Goal: Complete application form

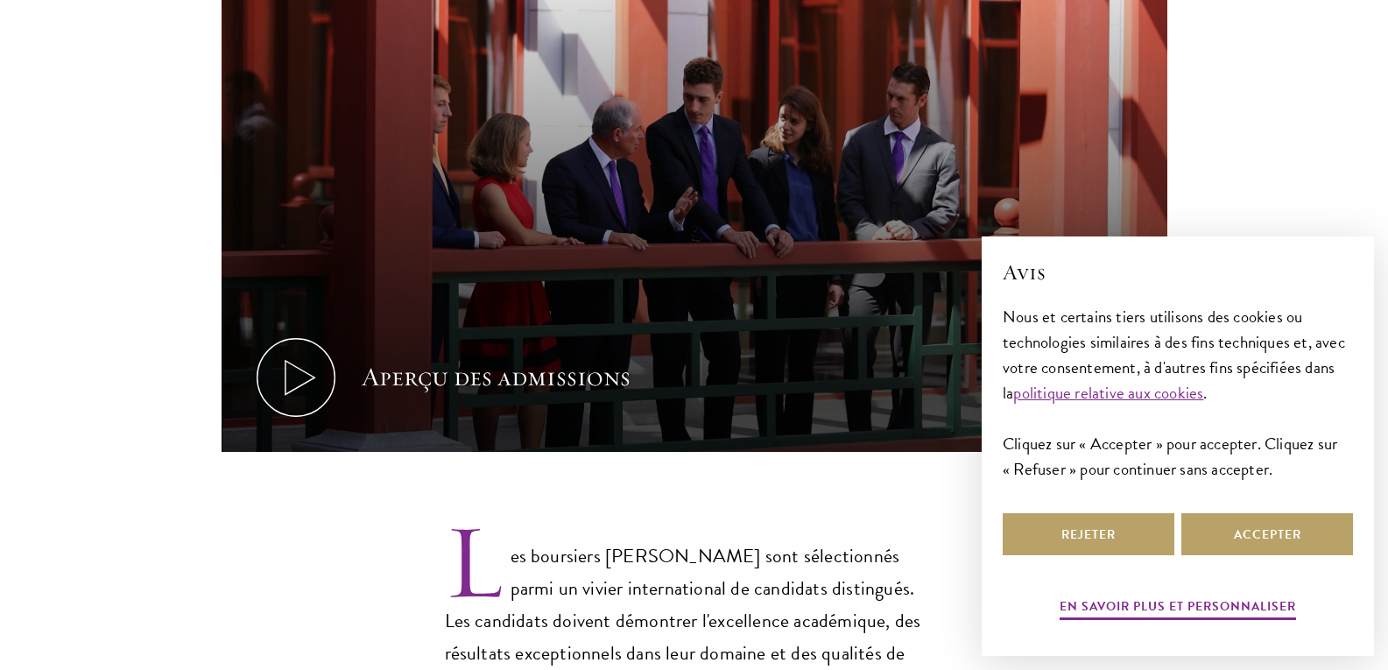
scroll to position [1034, 0]
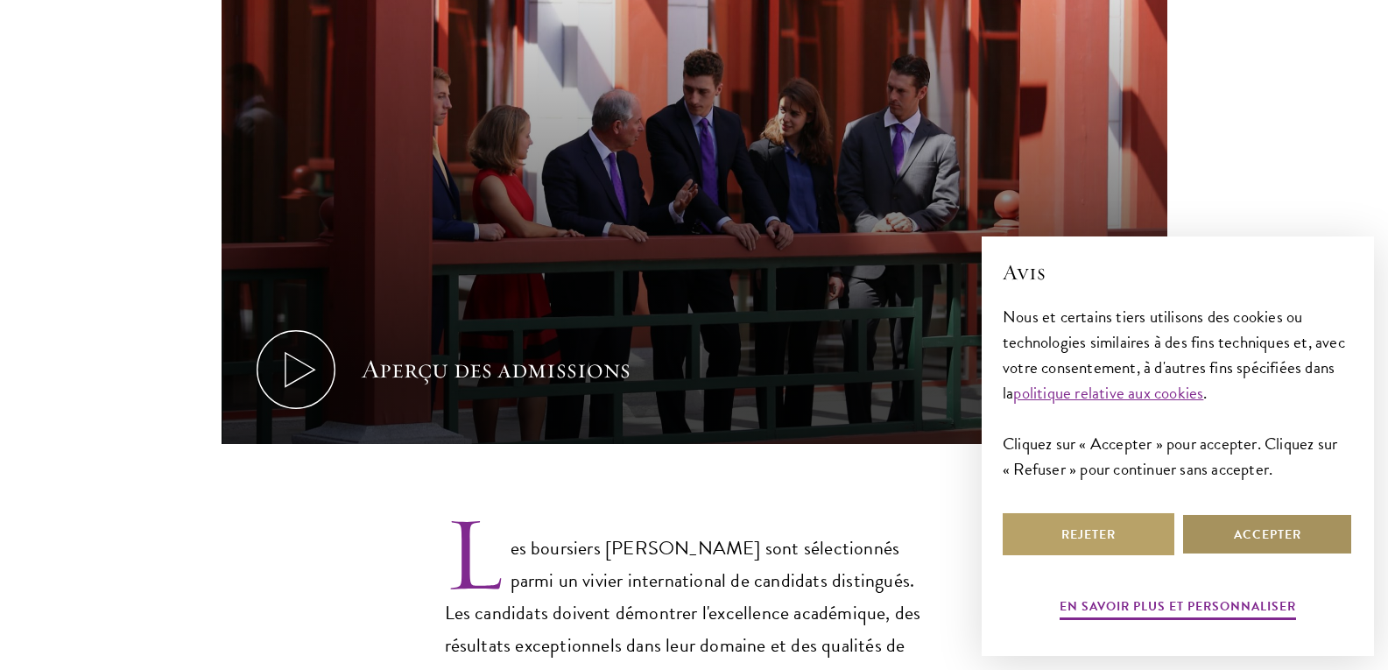
click at [1231, 531] on button "Accepter" at bounding box center [1268, 534] width 172 height 42
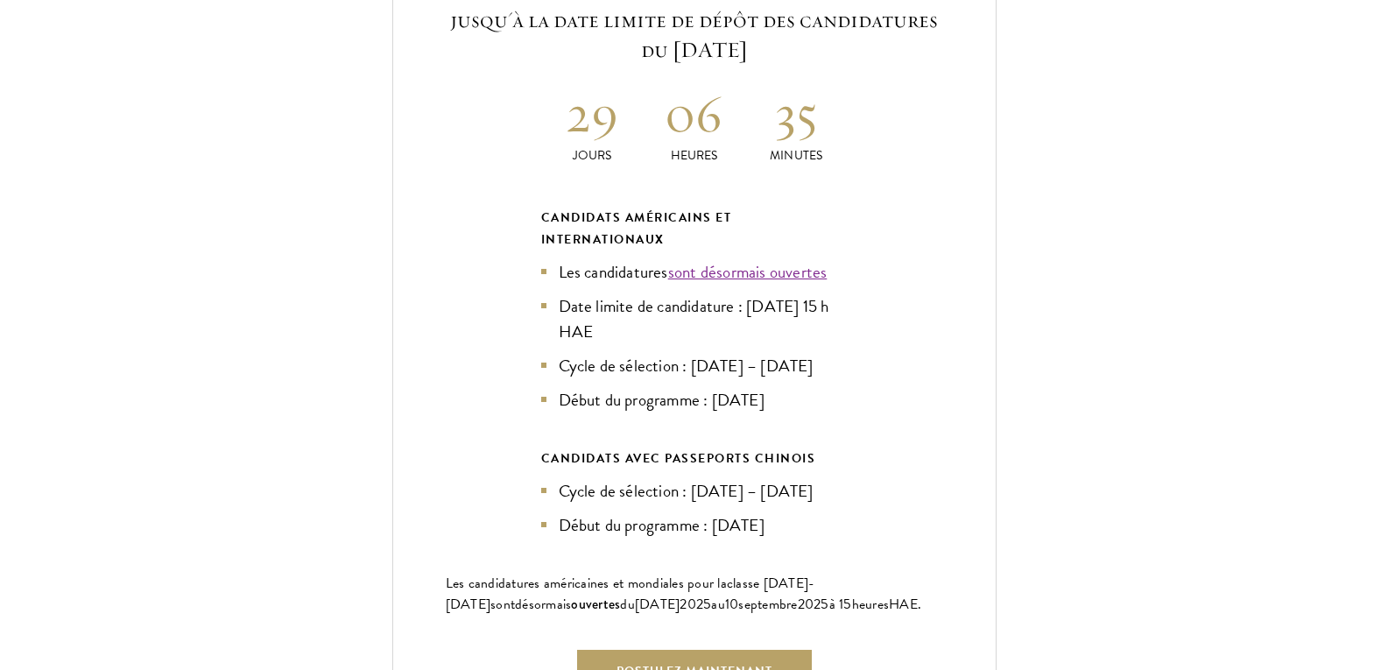
scroll to position [4064, 0]
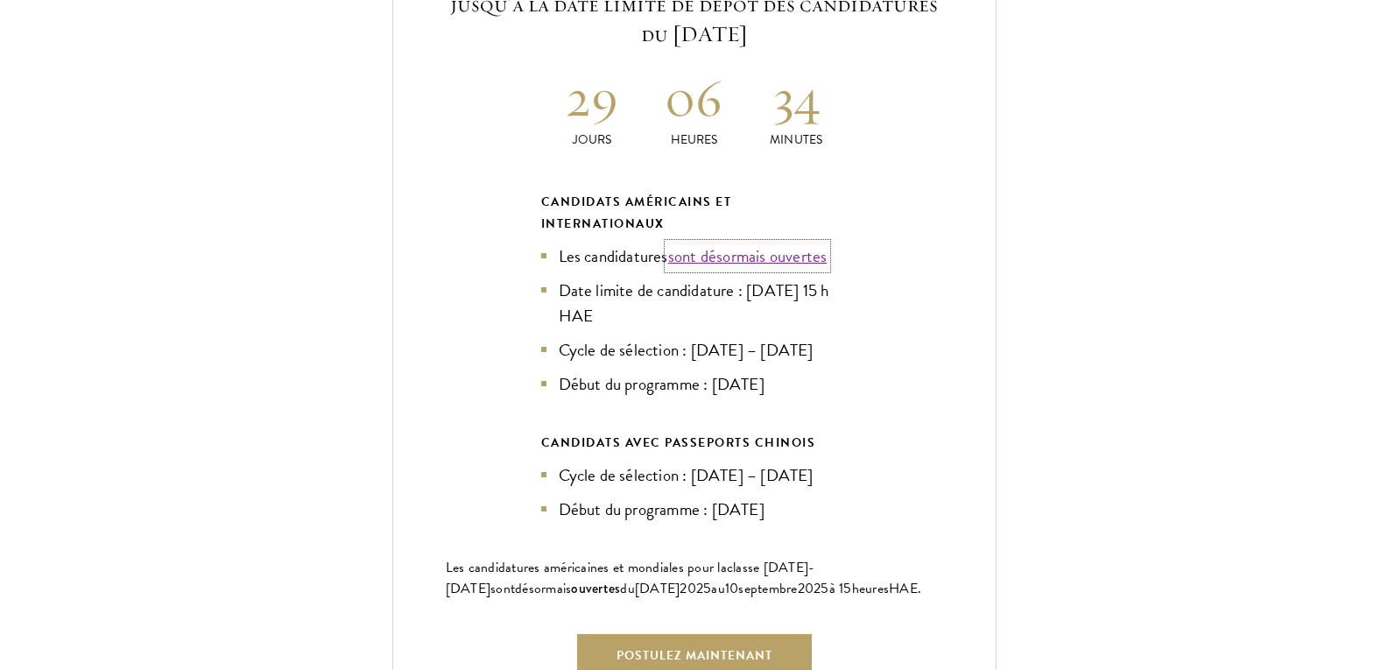
click at [813, 244] on font "sont désormais ouvertes" at bounding box center [747, 256] width 159 height 25
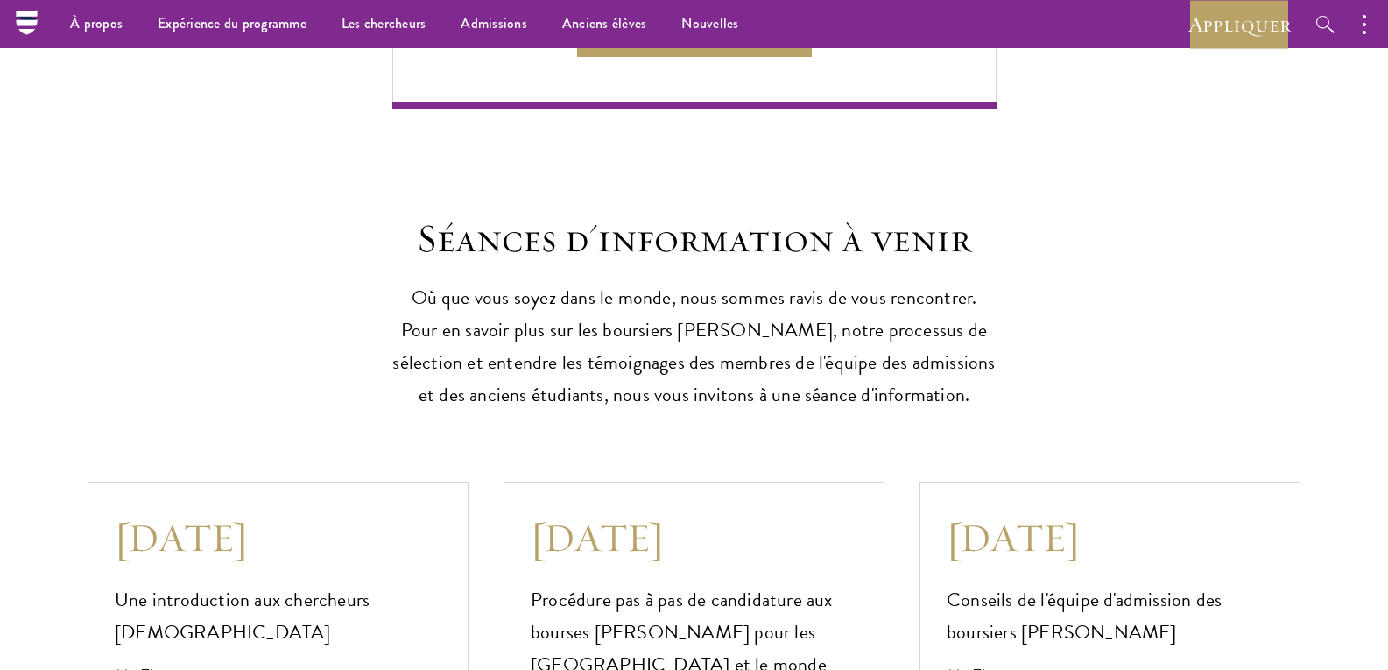
scroll to position [4310, 0]
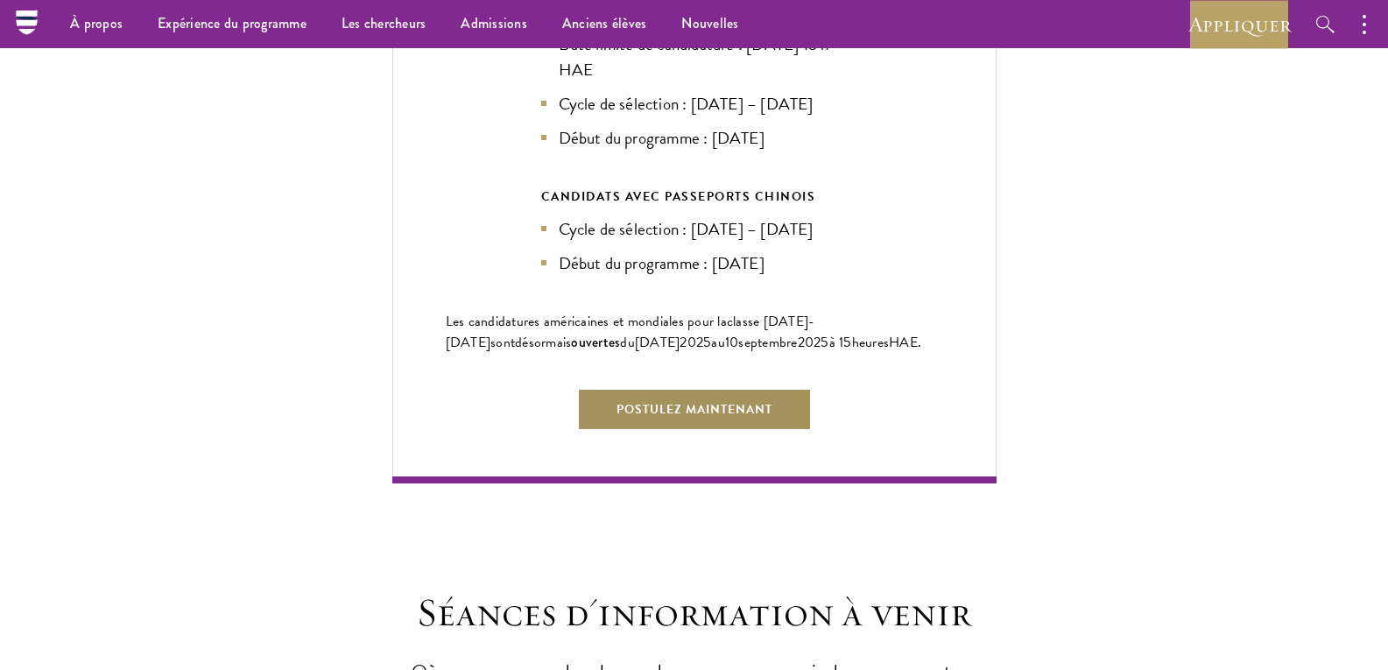
click at [806, 413] on link "Postulez maintenant" at bounding box center [694, 409] width 235 height 42
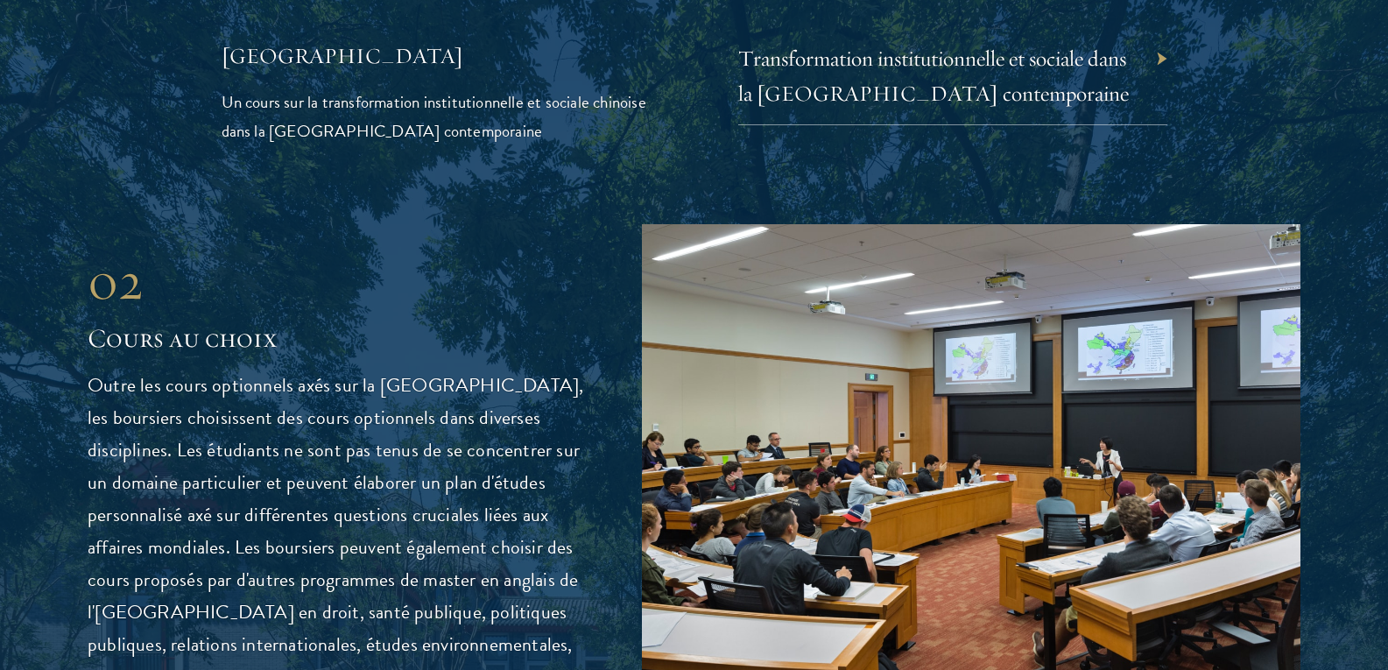
scroll to position [4695, 0]
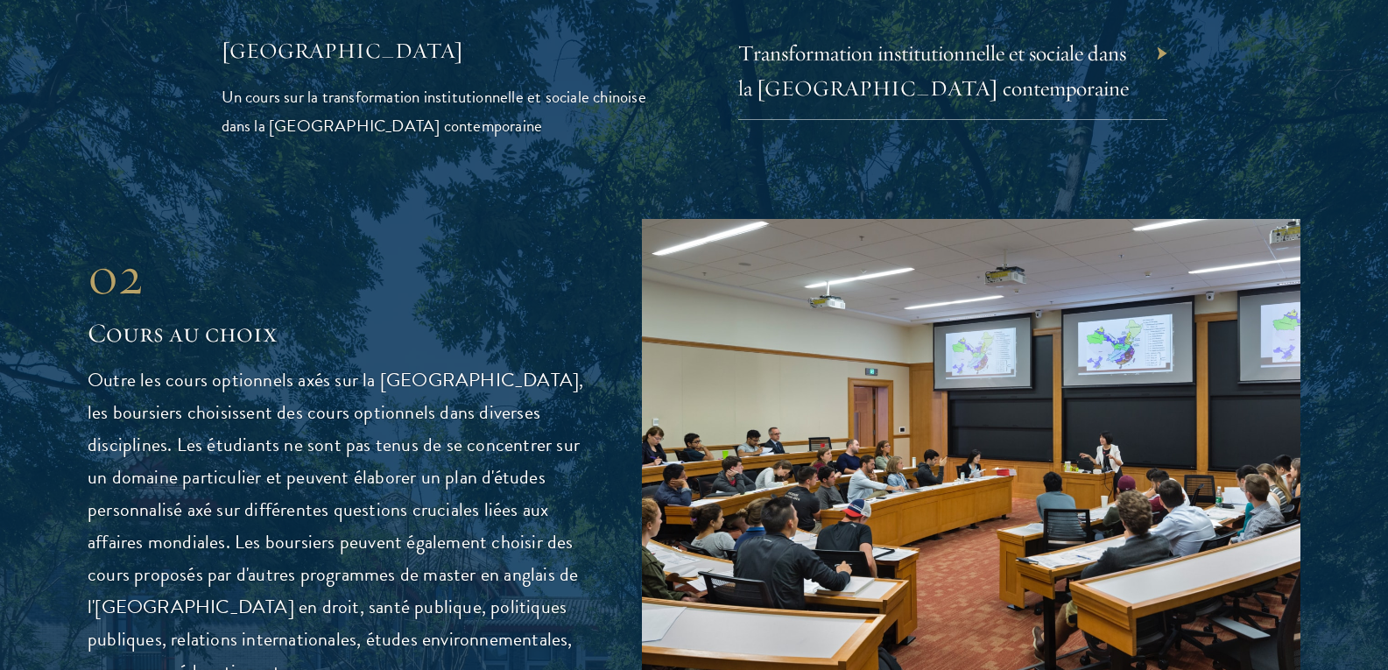
drag, startPoint x: 420, startPoint y: 193, endPoint x: 414, endPoint y: 57, distance: 135.9
click at [414, 82] on p "Un cours sur la transformation institutionnelle et sociale chinoise dans la Chi…" at bounding box center [436, 111] width 429 height 58
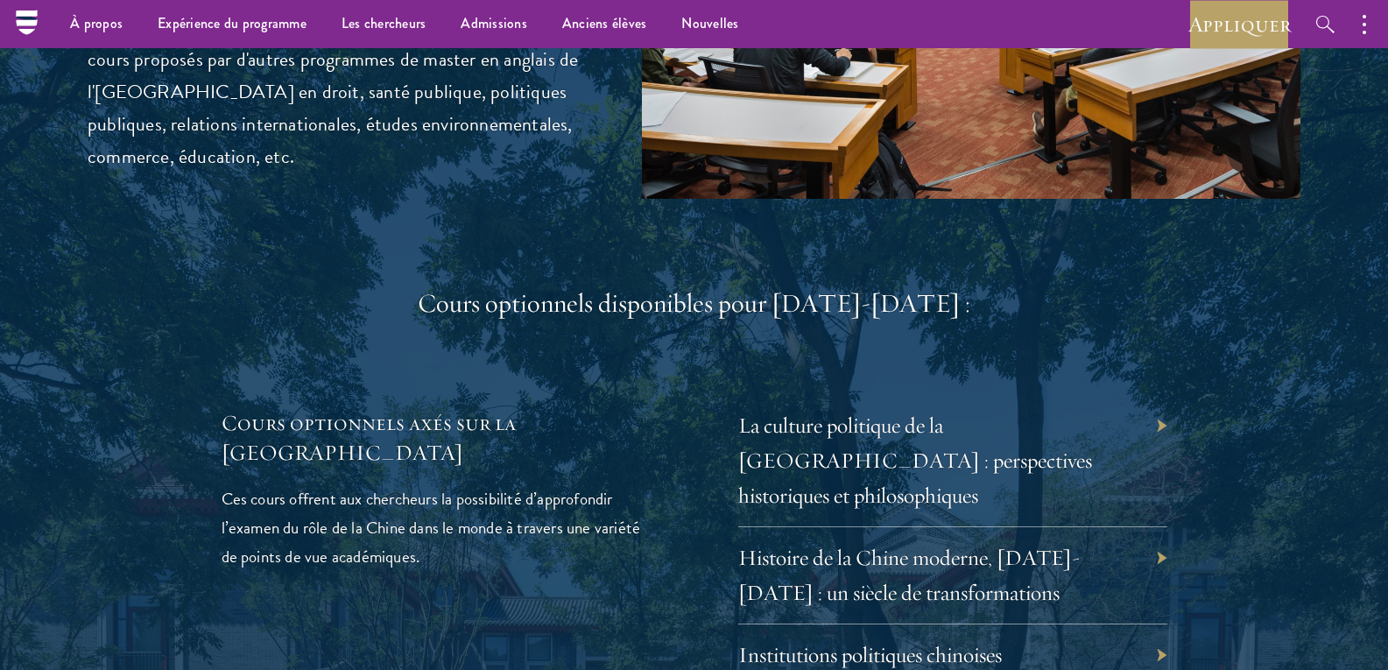
scroll to position [5209, 0]
click at [414, 57] on font "Outre les cours optionnels axés sur la Chine, les boursiers choisissent des cou…" at bounding box center [336, 11] width 496 height 321
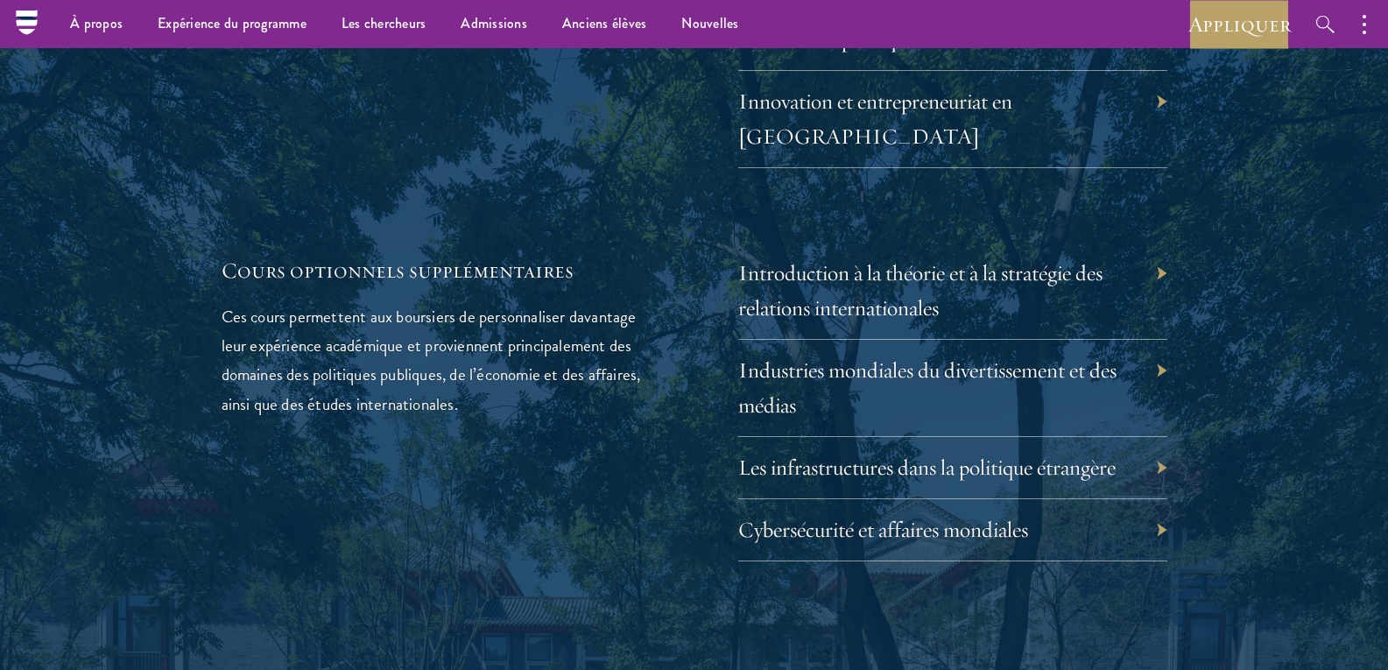
scroll to position [5810, 0]
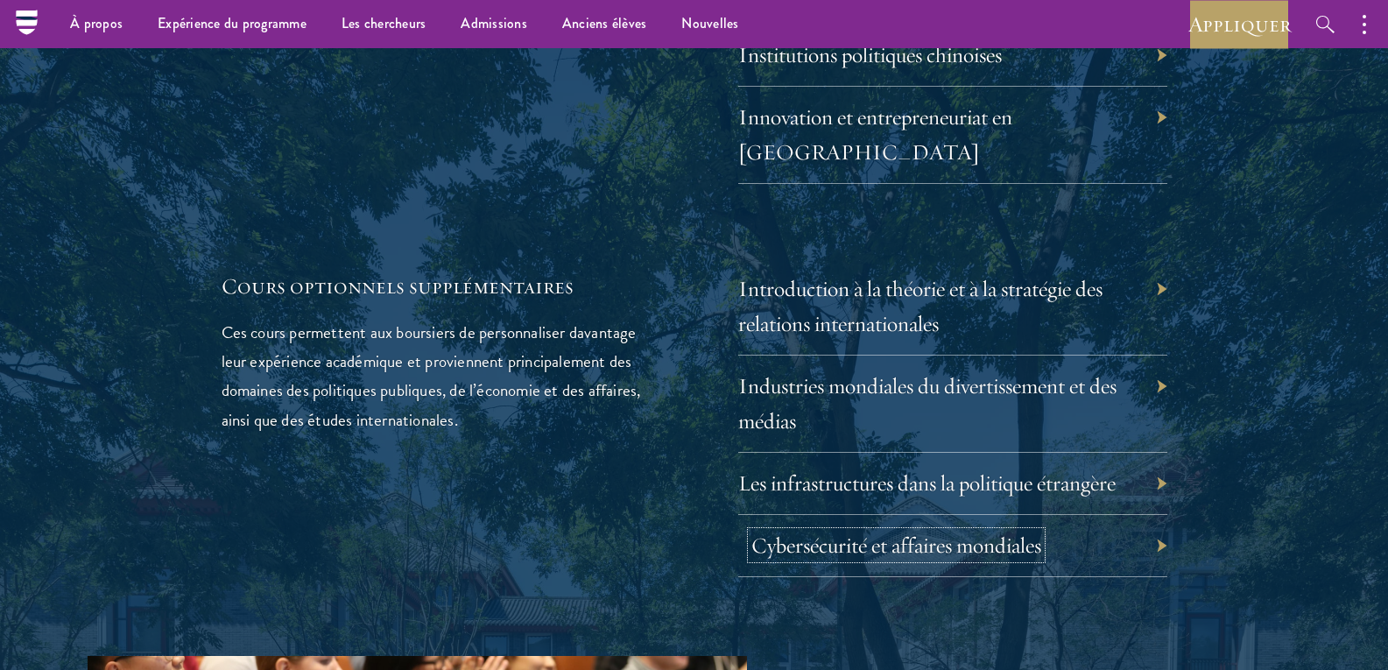
click at [946, 532] on font "Cybersécurité et affaires mondiales" at bounding box center [897, 545] width 290 height 27
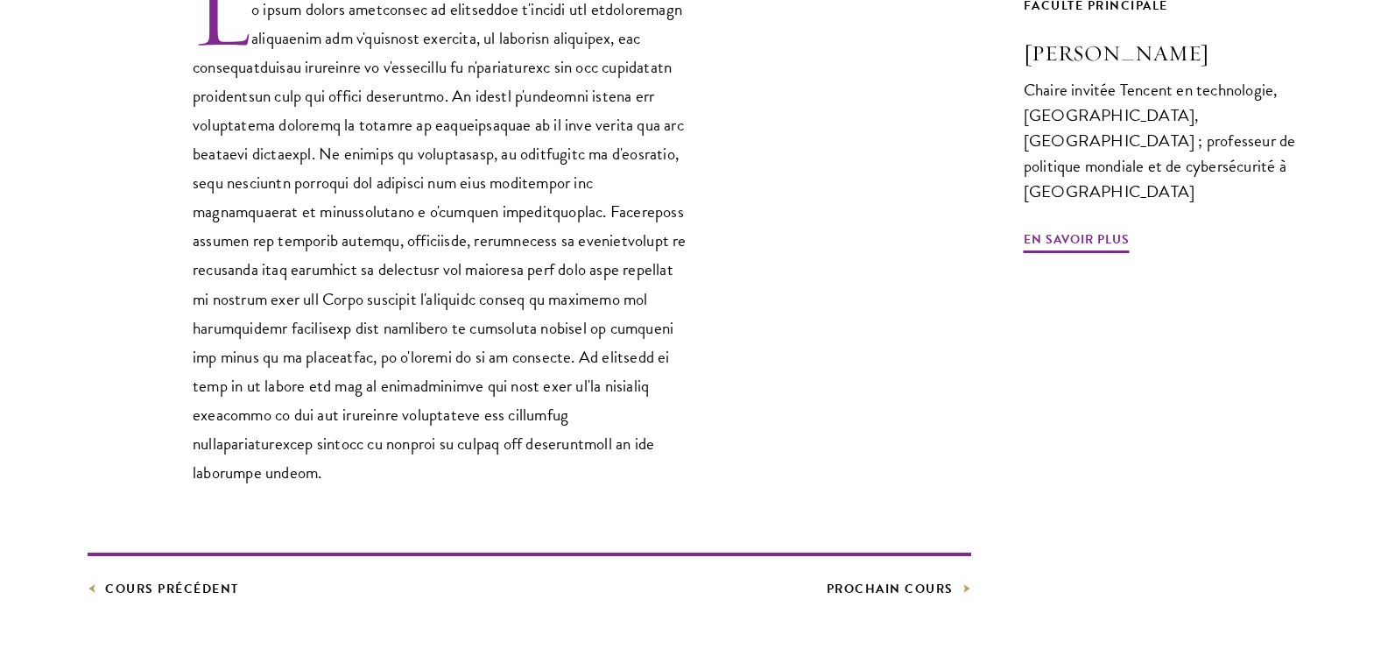
scroll to position [647, 0]
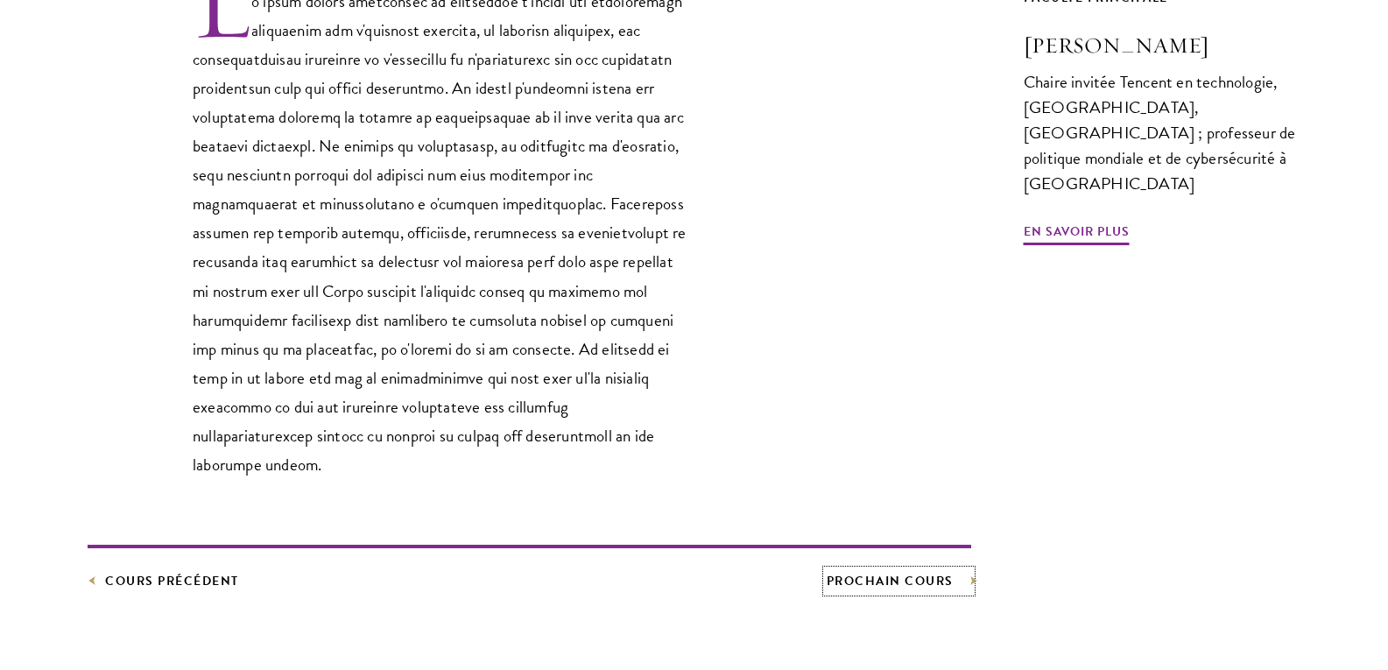
click at [881, 570] on link "Prochain cours" at bounding box center [899, 581] width 145 height 22
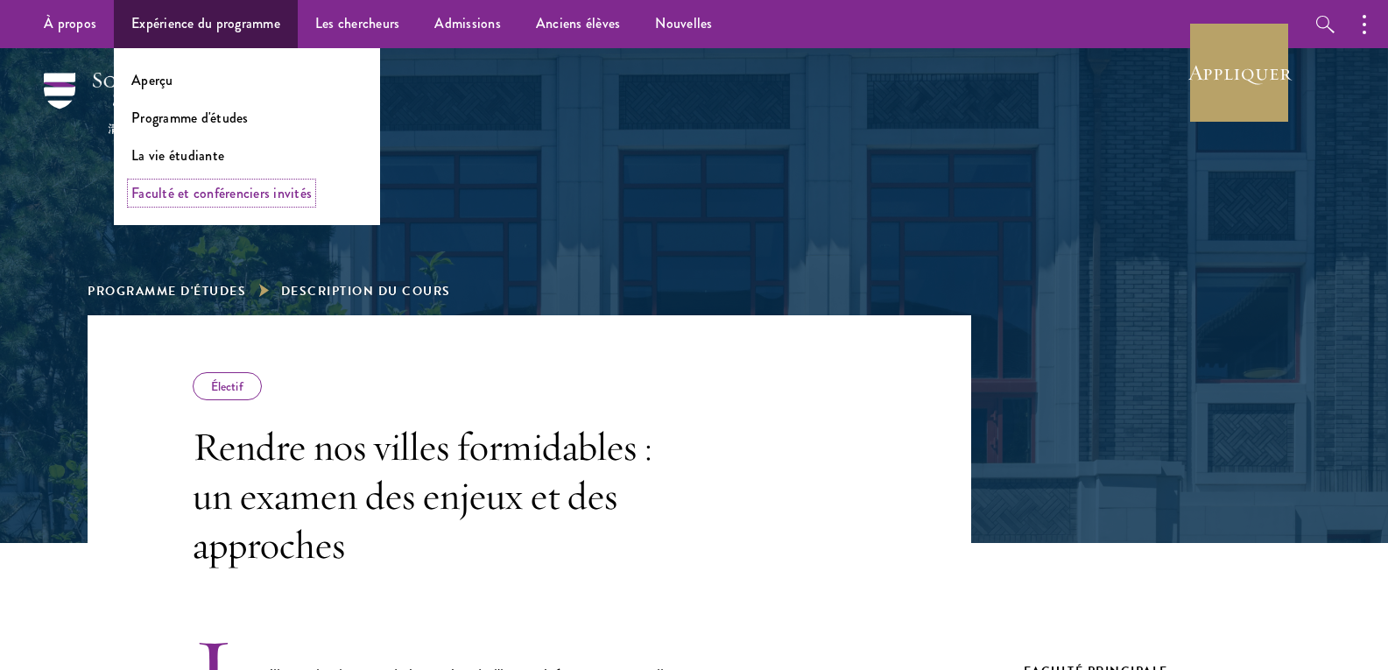
click at [183, 192] on font "Faculté et conférenciers invités" at bounding box center [221, 193] width 180 height 20
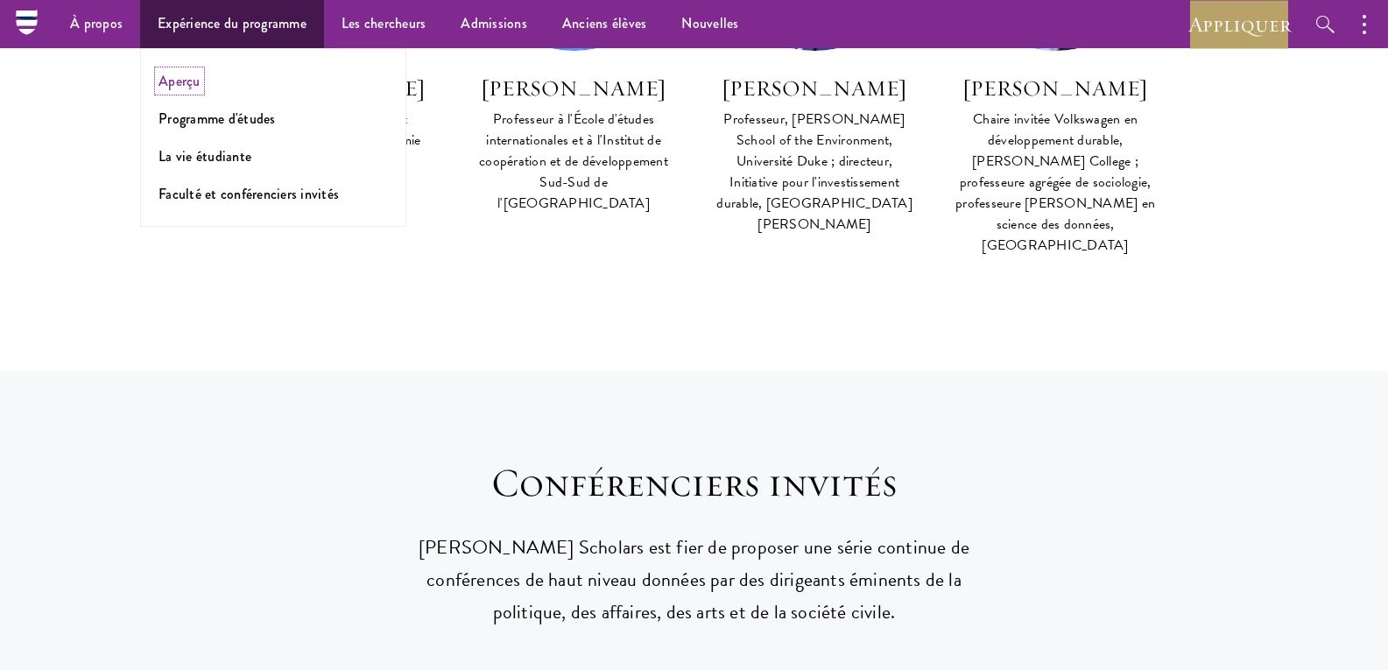
click at [180, 84] on font "Aperçu" at bounding box center [180, 81] width 42 height 20
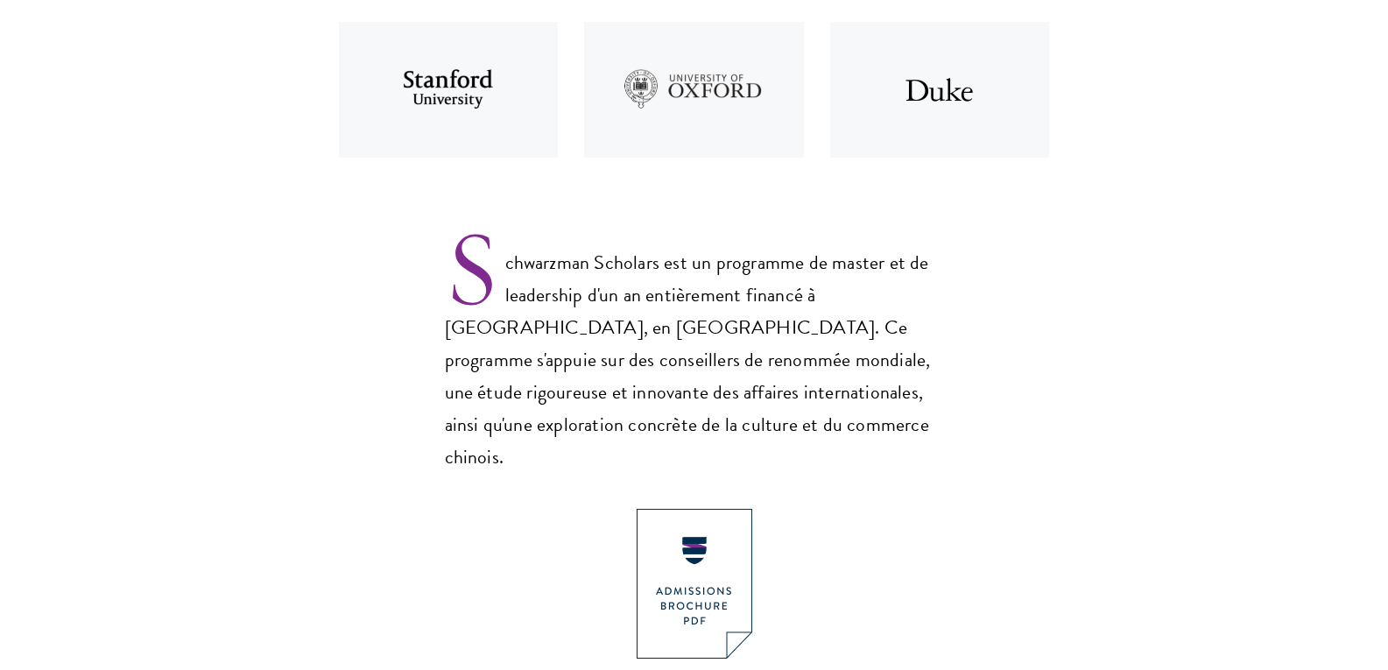
scroll to position [1168, 0]
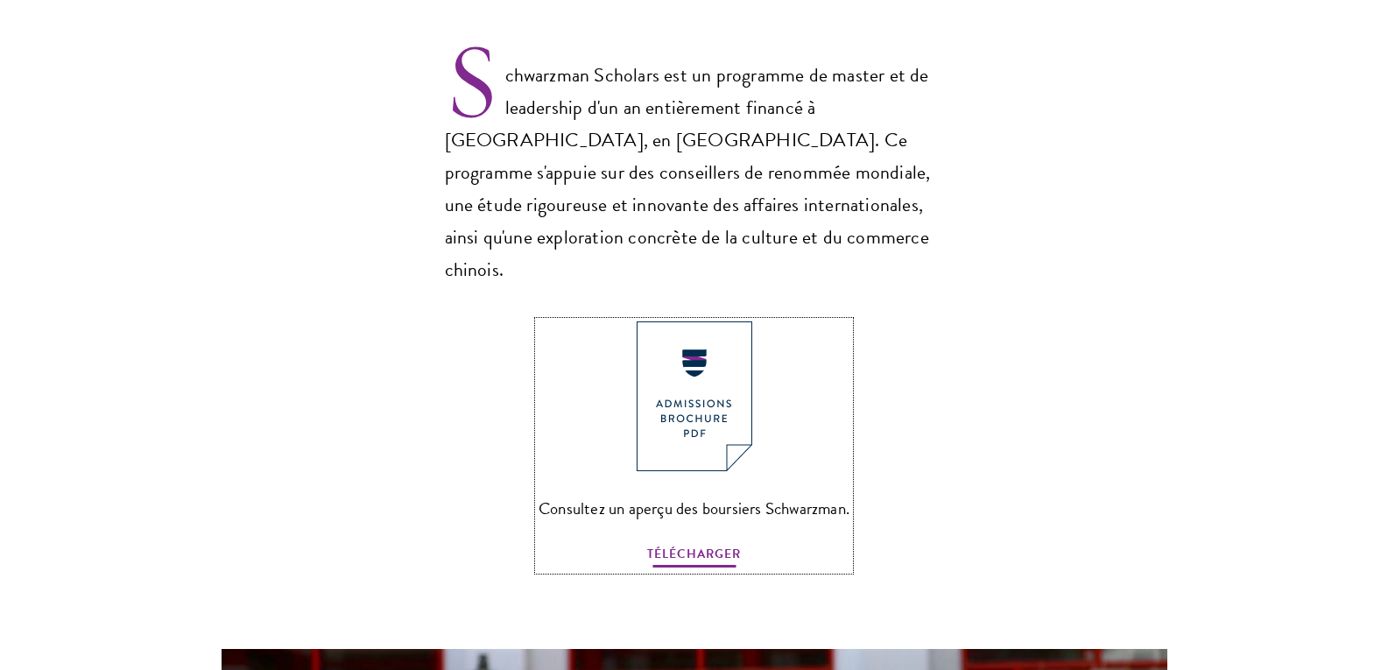
click at [716, 545] on font "TÉLÉCHARGER" at bounding box center [694, 554] width 94 height 18
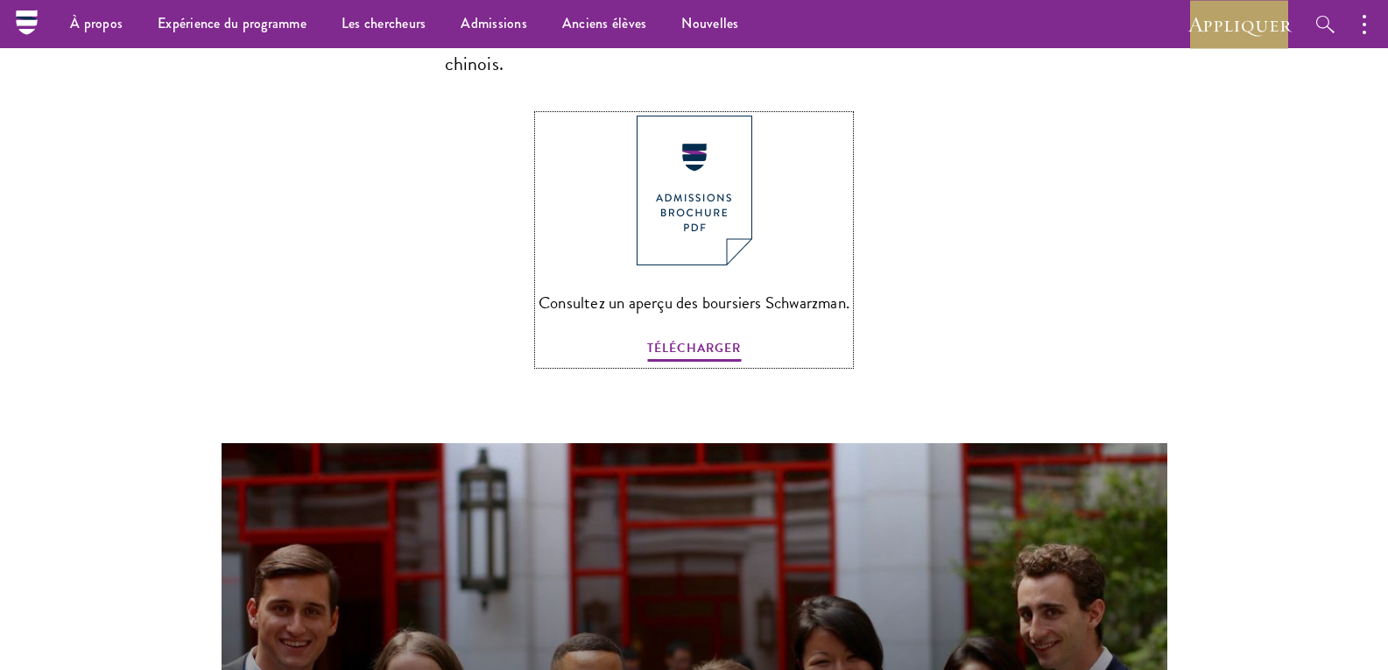
scroll to position [1343, 0]
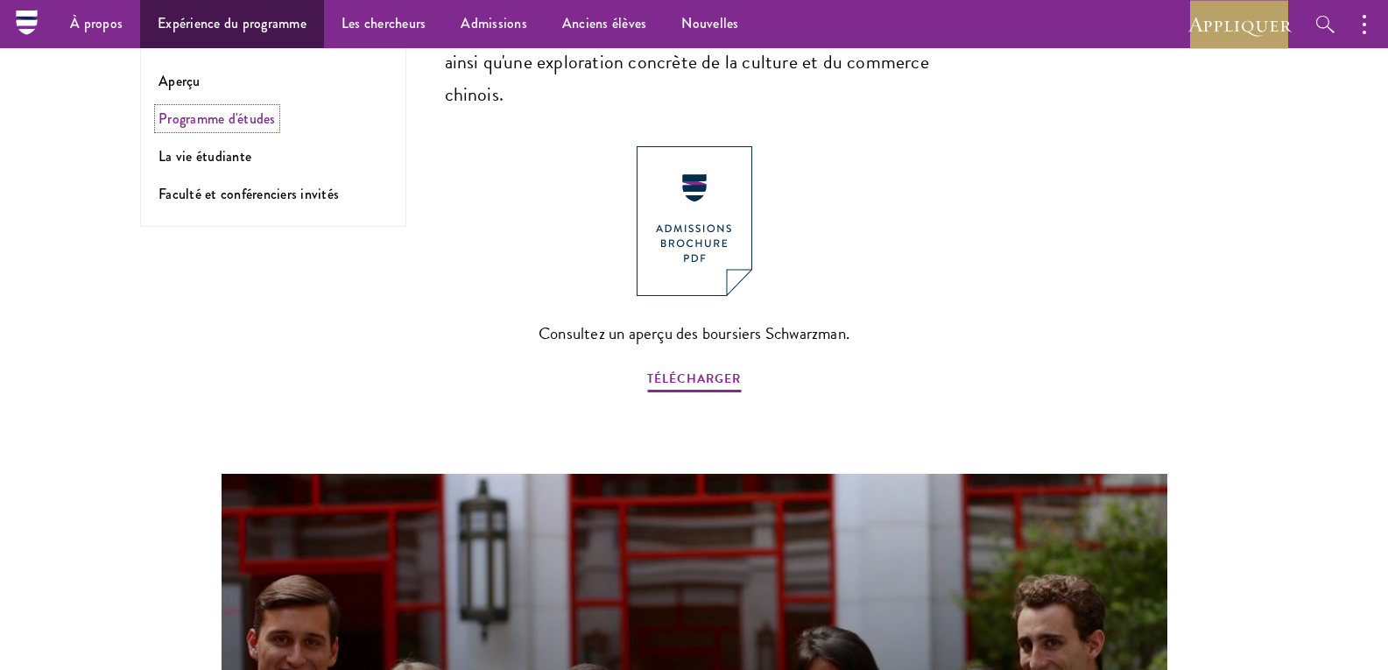
click at [195, 120] on font "Programme d'études" at bounding box center [217, 119] width 117 height 20
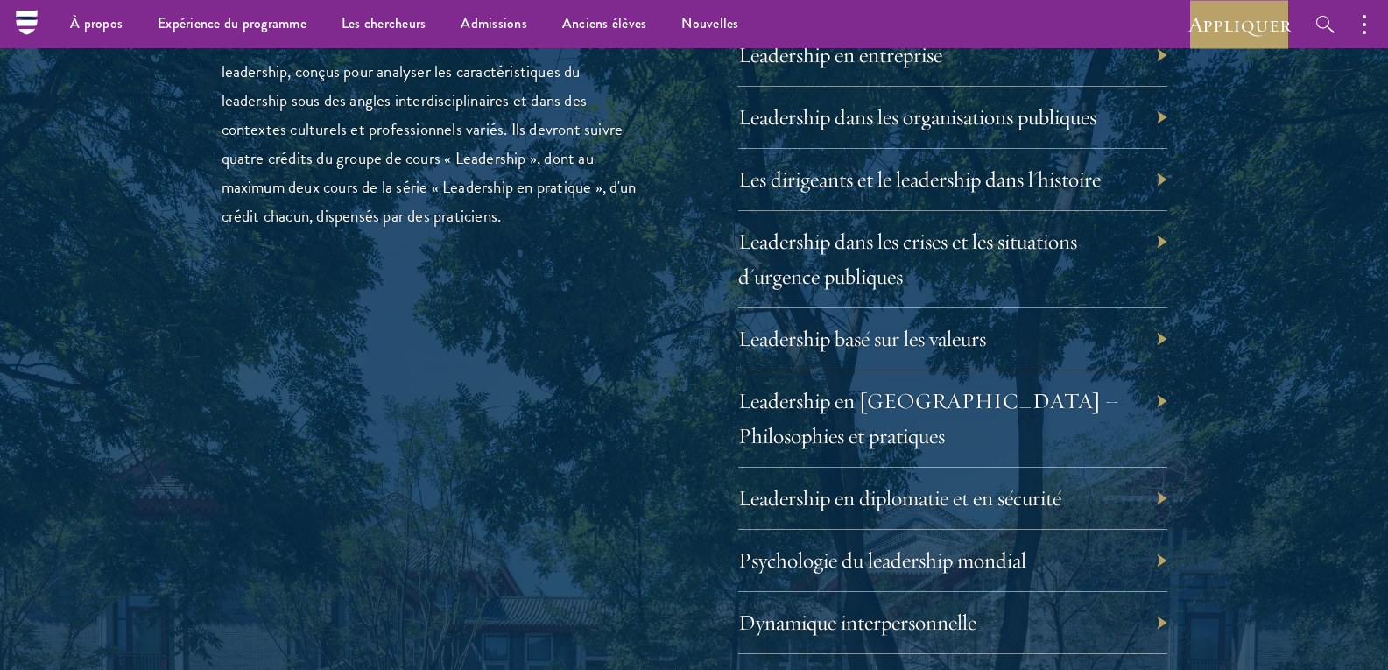
scroll to position [3185, 0]
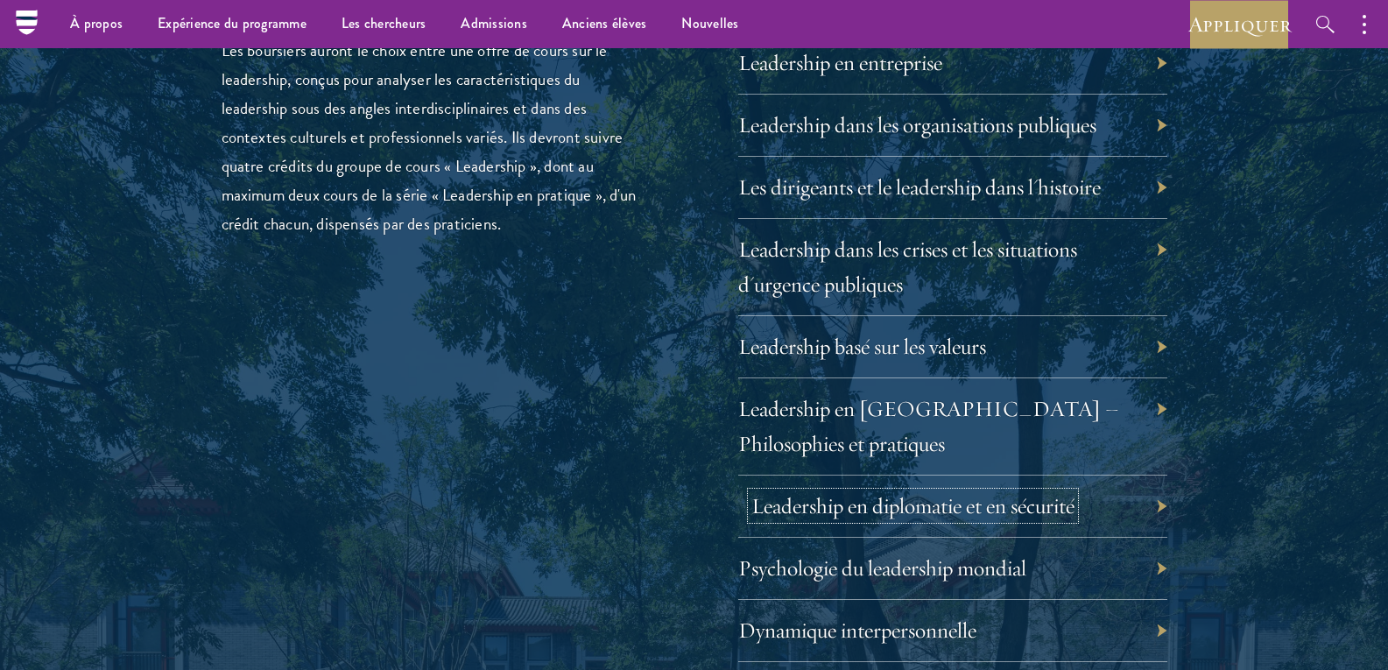
click at [788, 492] on font "Leadership en diplomatie et en sécurité" at bounding box center [913, 505] width 323 height 27
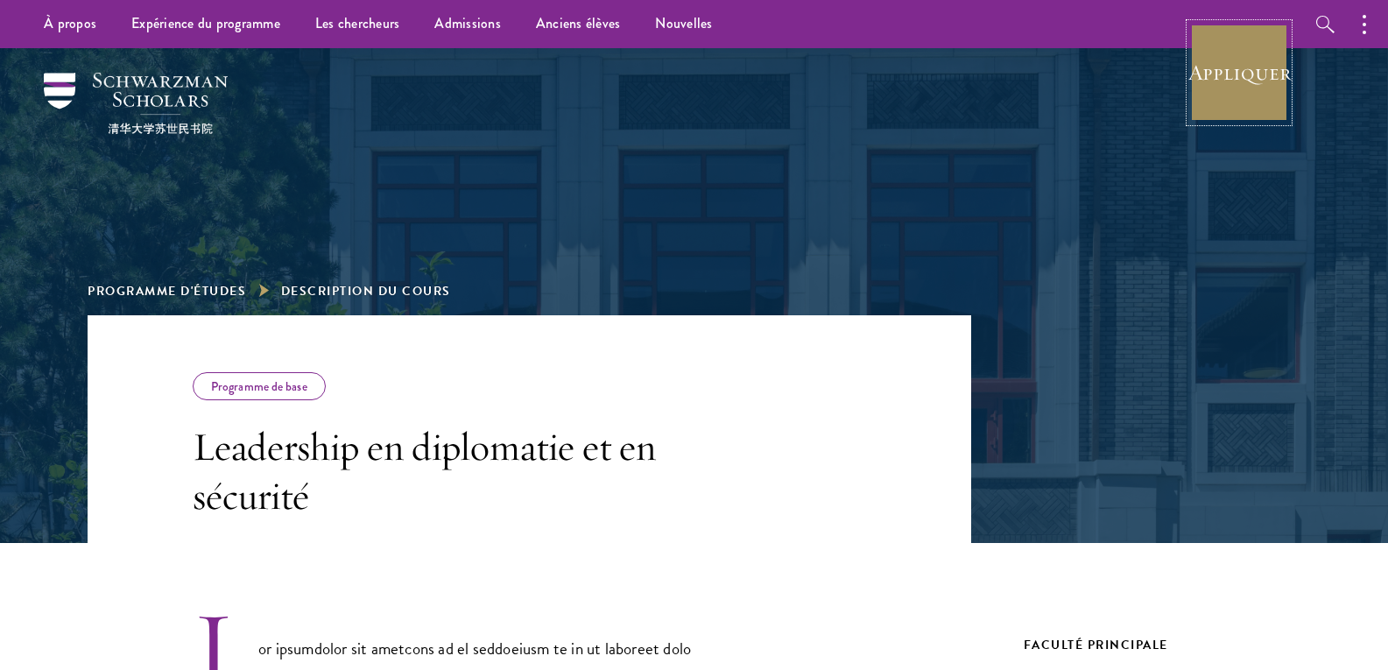
click at [1228, 99] on link "Appliquer" at bounding box center [1239, 73] width 98 height 98
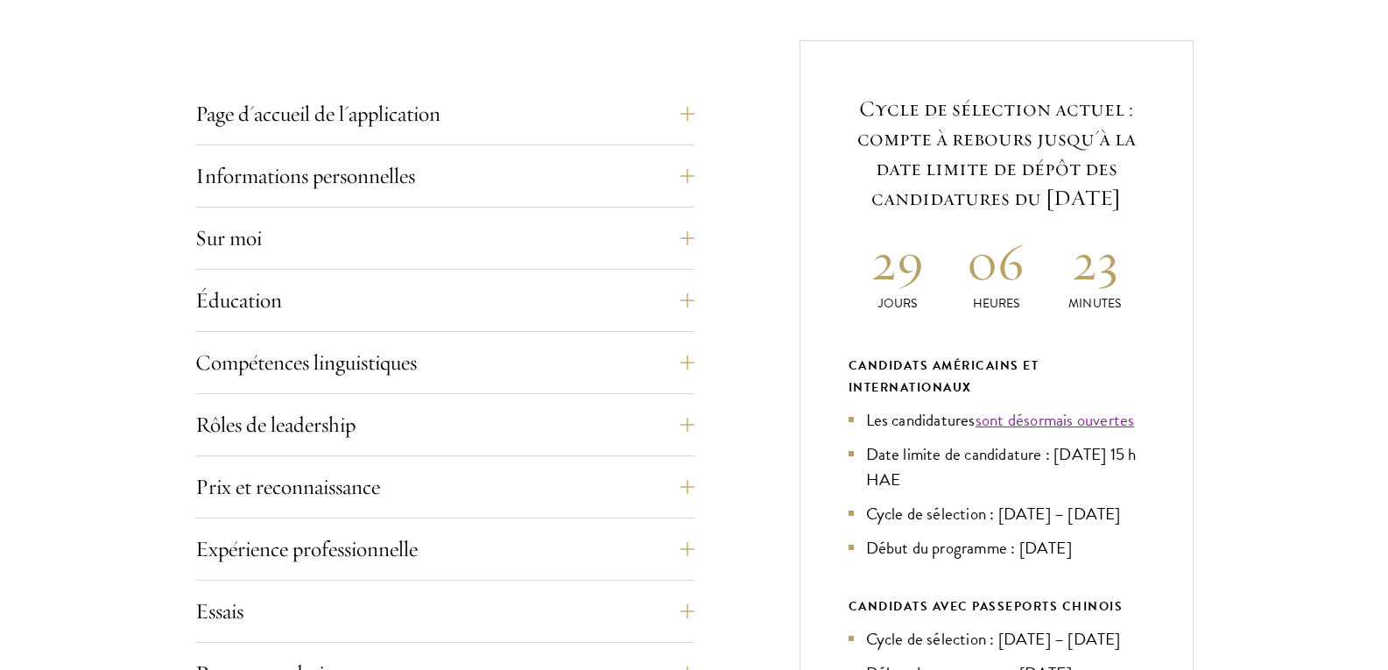
scroll to position [707, 0]
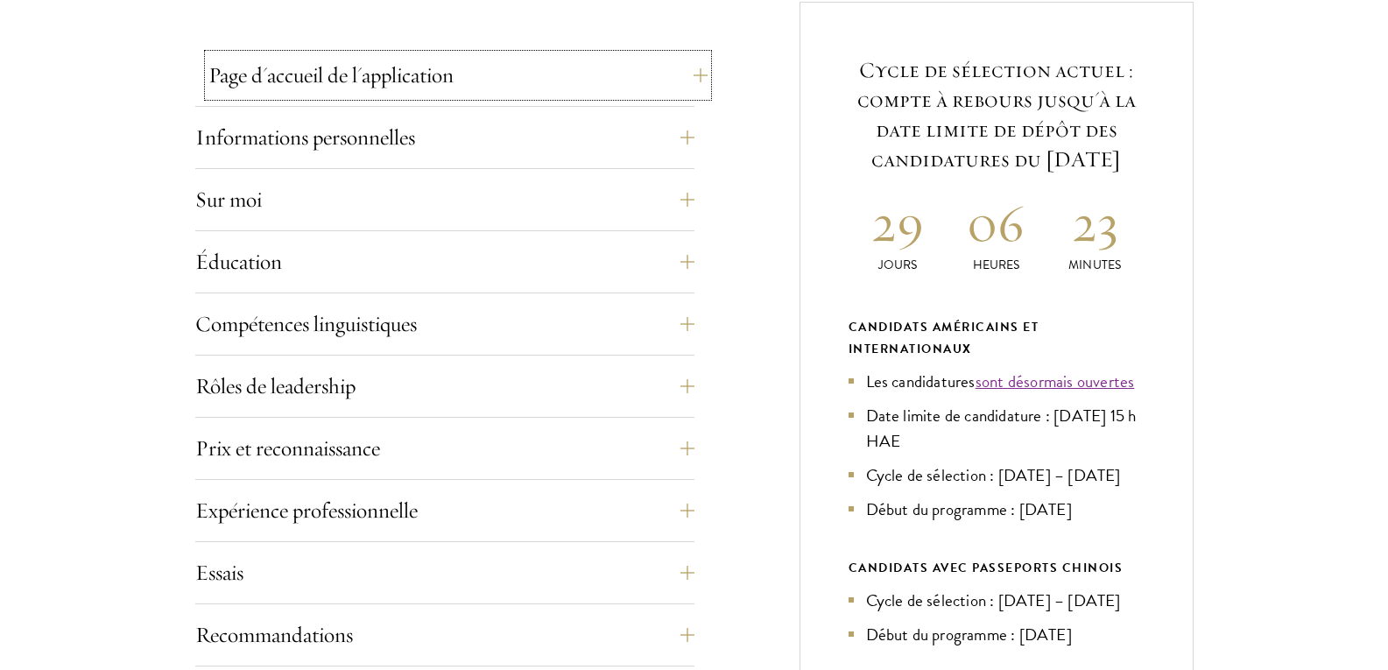
click at [412, 88] on button "Page d'accueil de l'application" at bounding box center [457, 75] width 499 height 42
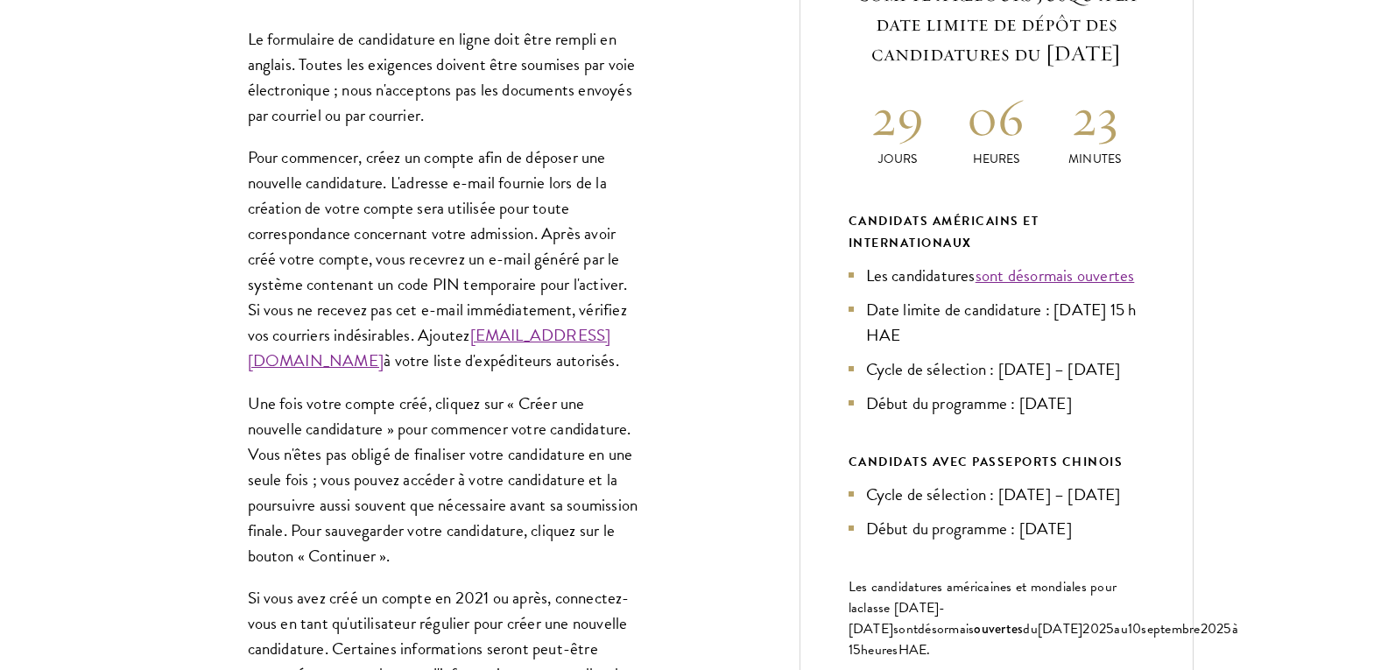
scroll to position [817, 0]
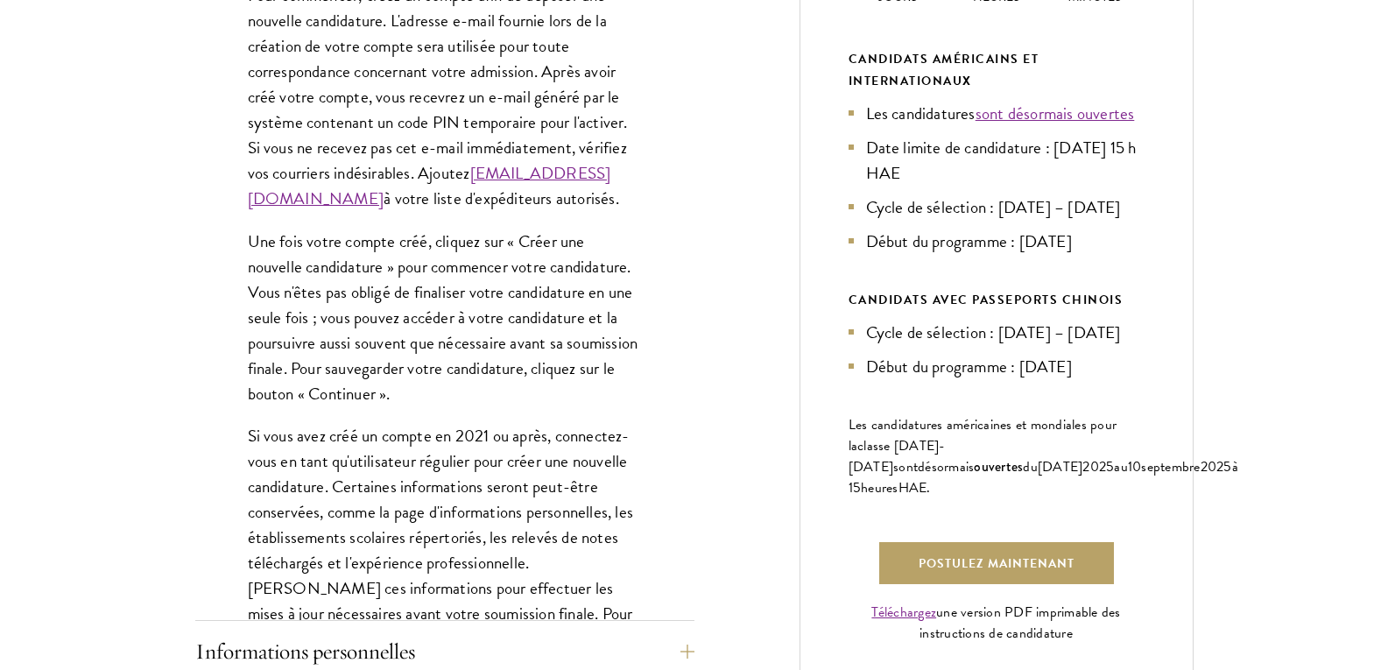
click at [412, 88] on font "Pour commencer, créez un compte afin de déposer une nouvelle candidature. L'adr…" at bounding box center [438, 83] width 380 height 203
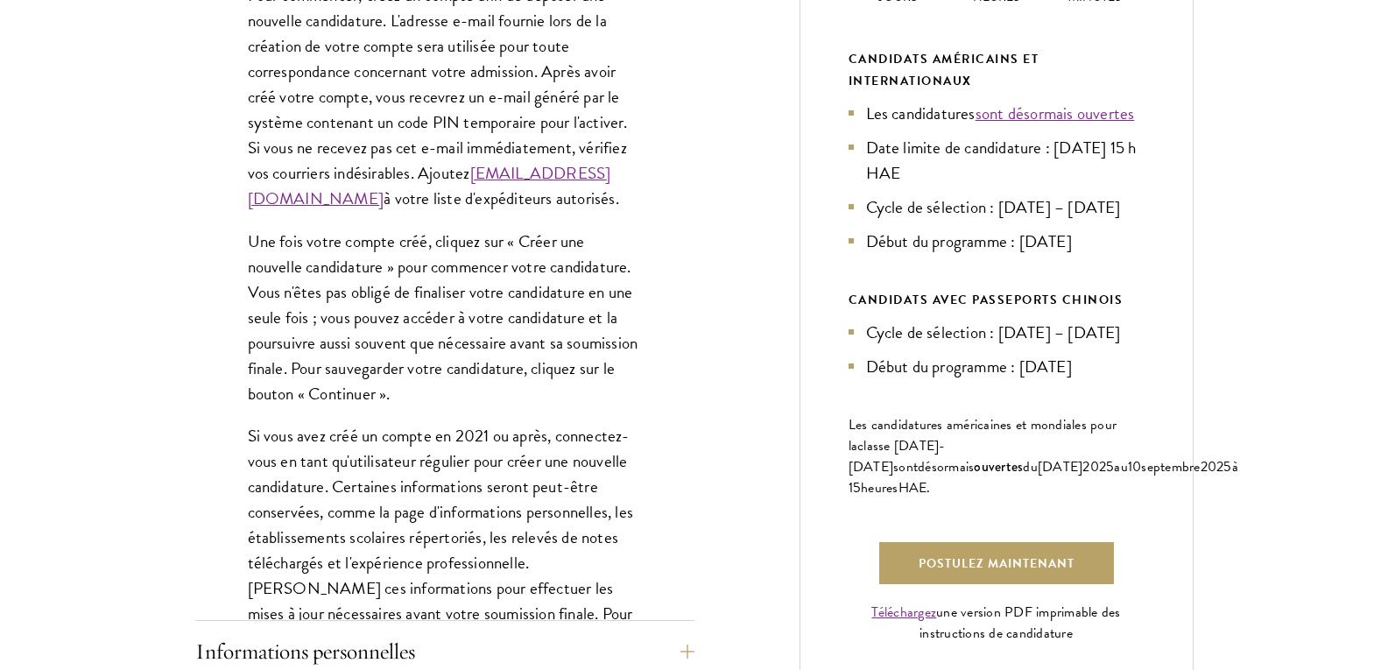
click at [412, 88] on font "Pour commencer, créez un compte afin de déposer une nouvelle candidature. L'adr…" at bounding box center [438, 83] width 380 height 203
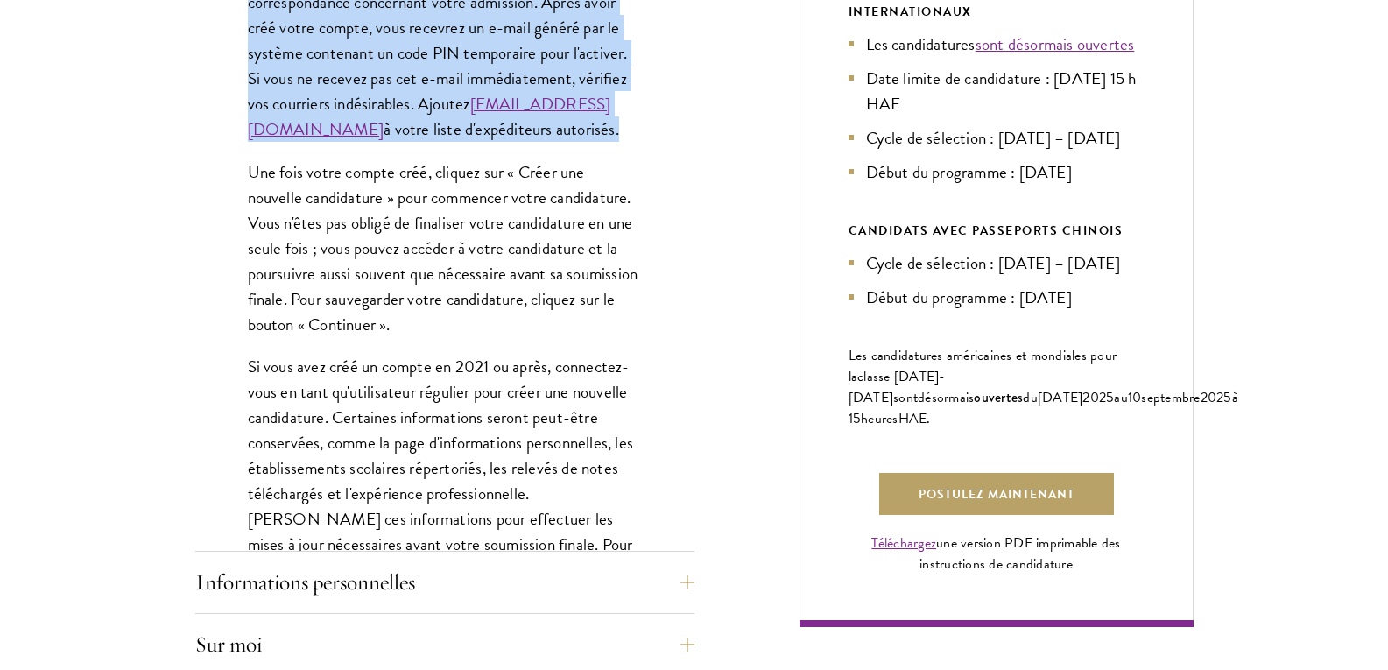
click at [412, 88] on font "Pour commencer, créez un compte afin de déposer une nouvelle candidature. L'adr…" at bounding box center [438, 14] width 380 height 203
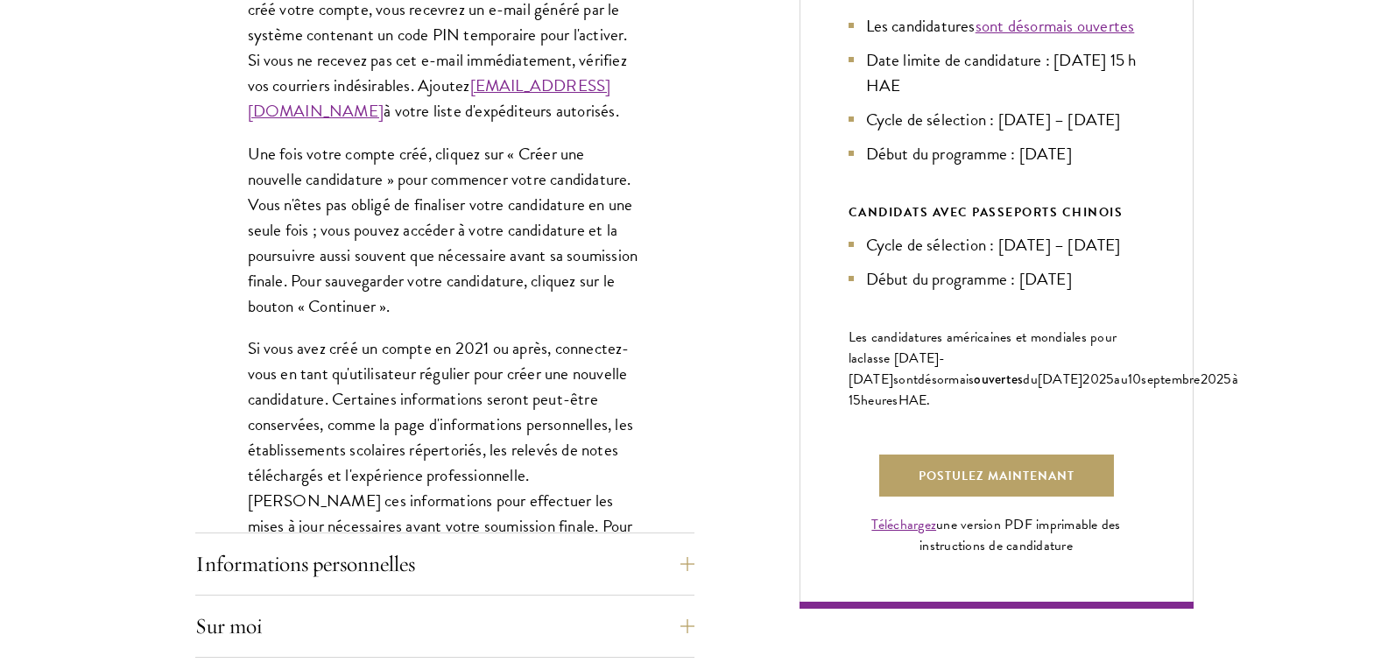
click at [173, 225] on div "[PERSON_NAME] le processus Faites le premier pas pour rejoindre une communauté …" at bounding box center [694, 456] width 1388 height 2019
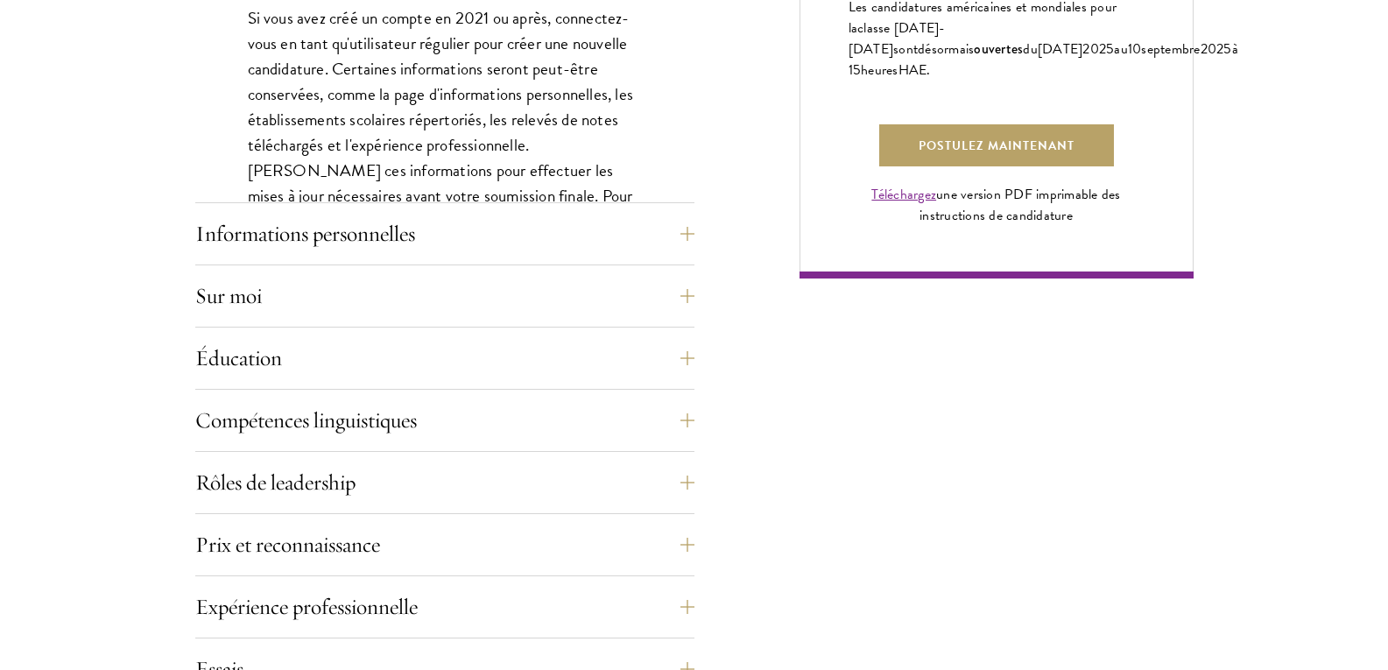
scroll to position [1395, 0]
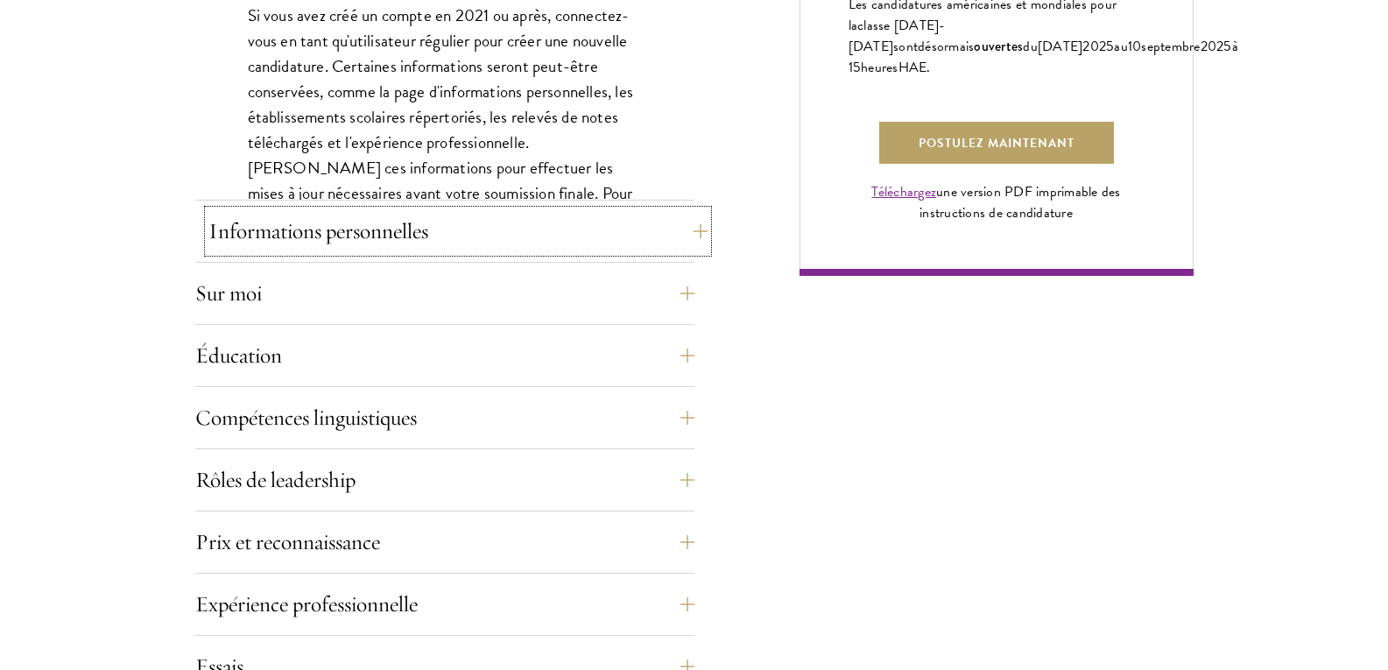
click at [258, 236] on font "Informations personnelles" at bounding box center [318, 230] width 220 height 27
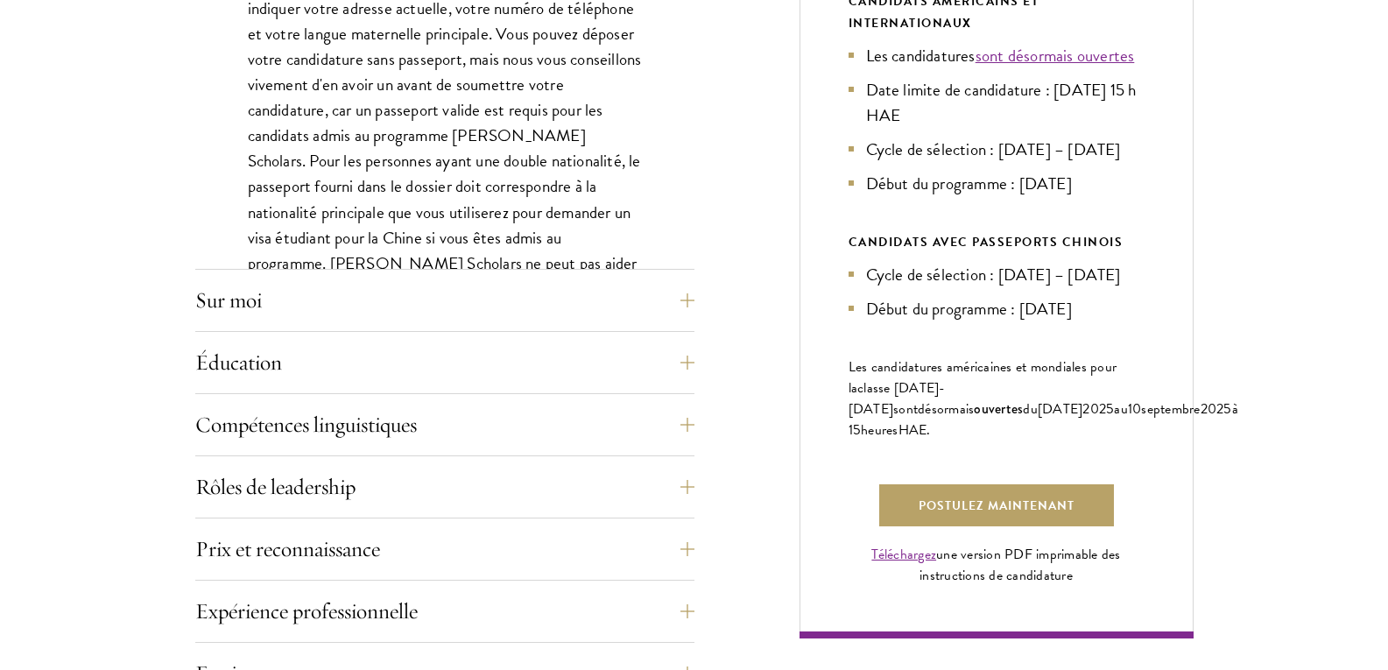
scroll to position [1075, 0]
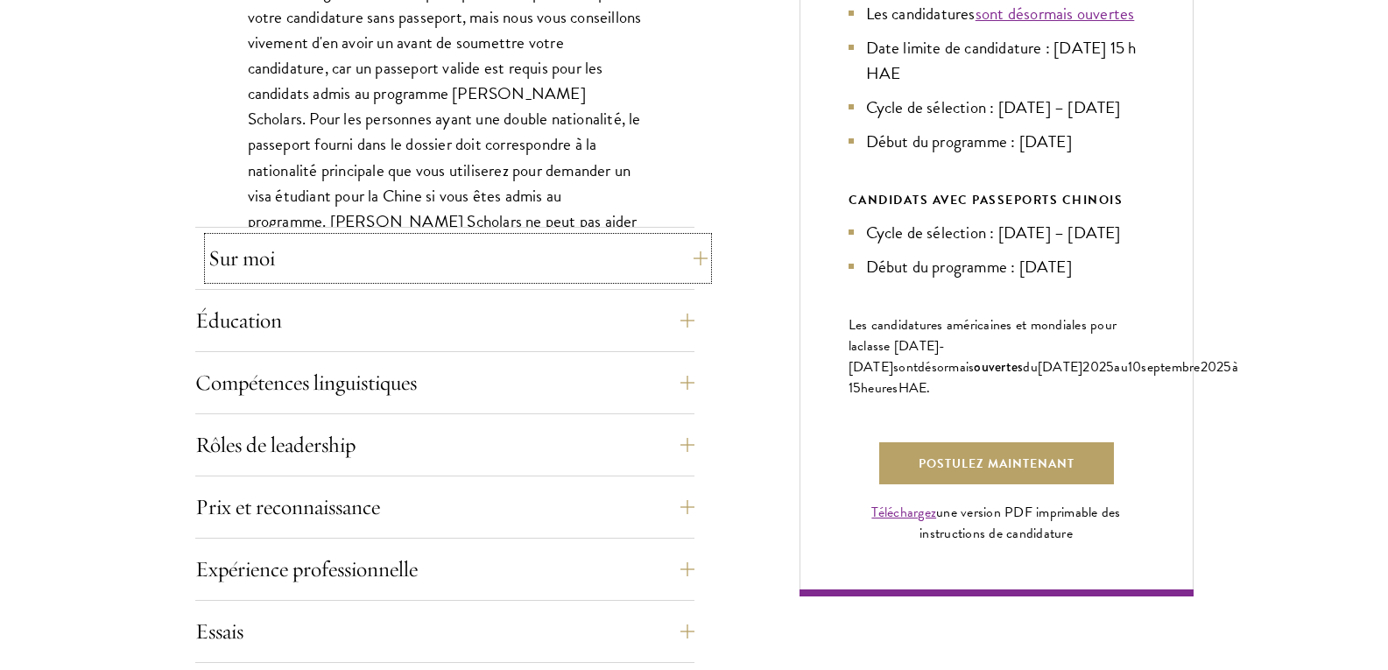
click at [292, 269] on button "Sur moi" at bounding box center [457, 258] width 499 height 42
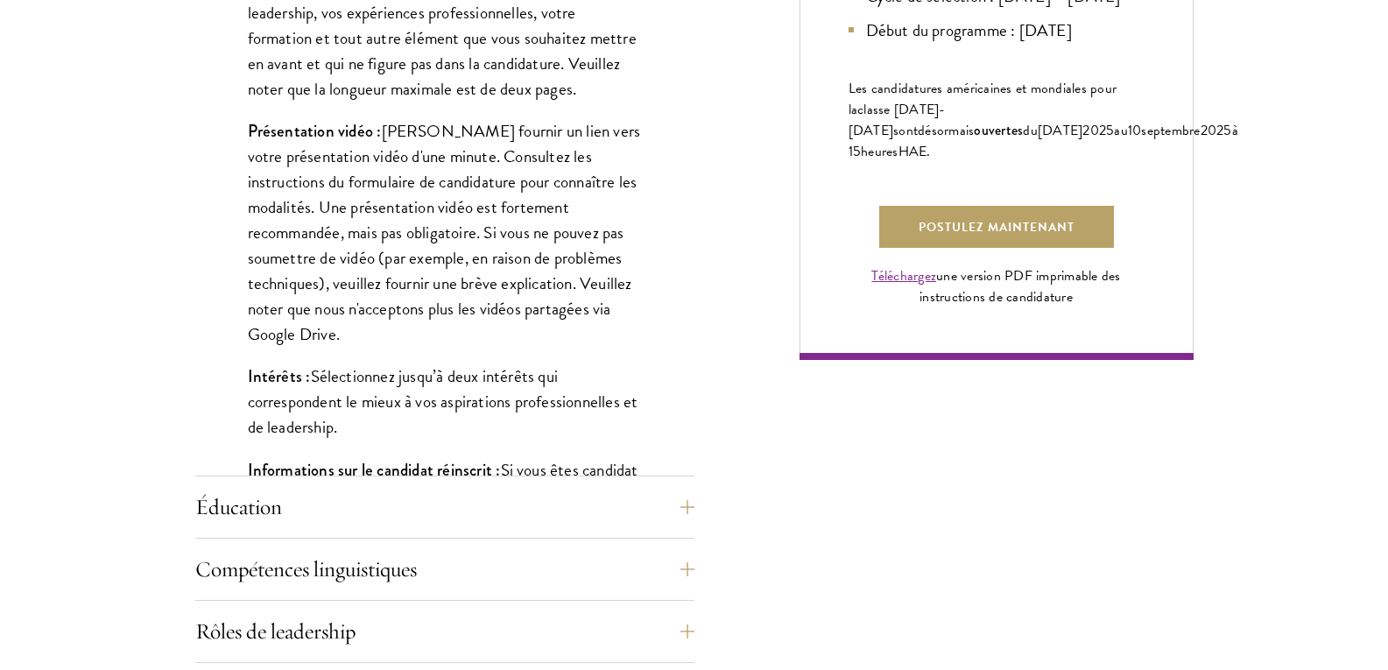
scroll to position [1489, 0]
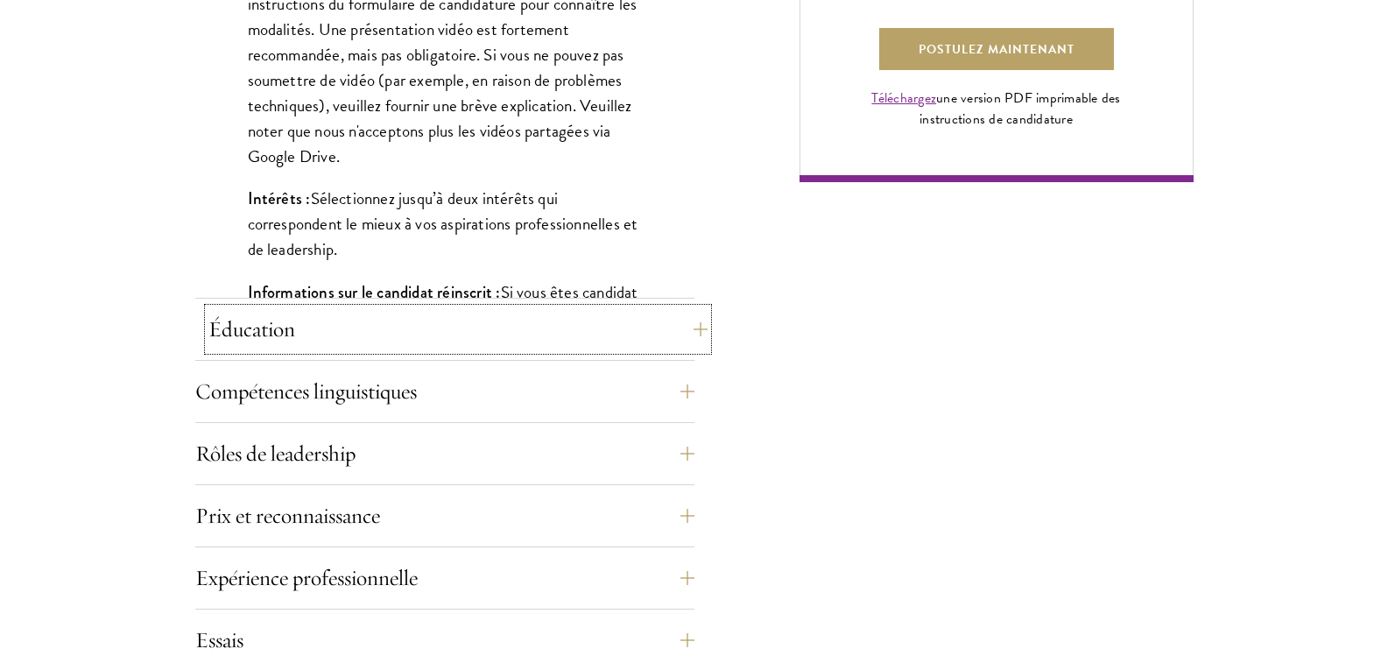
click at [306, 330] on button "Éducation" at bounding box center [457, 329] width 499 height 42
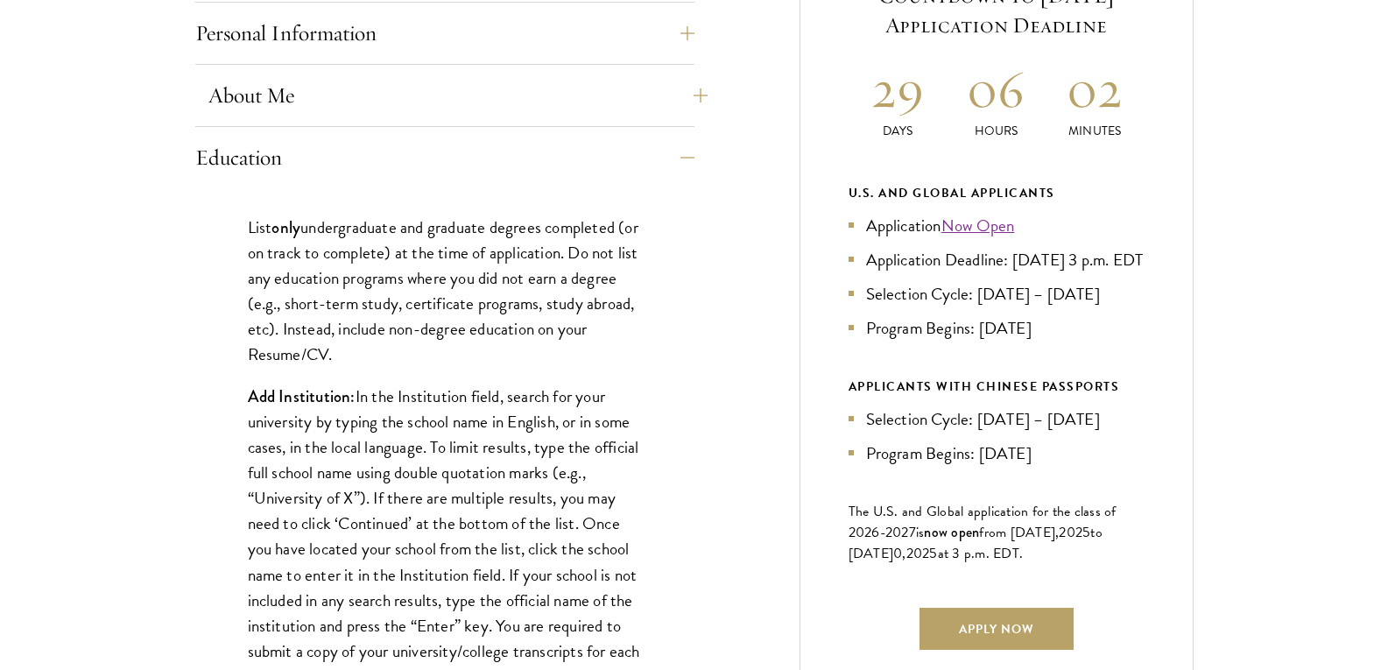
scroll to position [829, 0]
